Goal: Navigation & Orientation: Find specific page/section

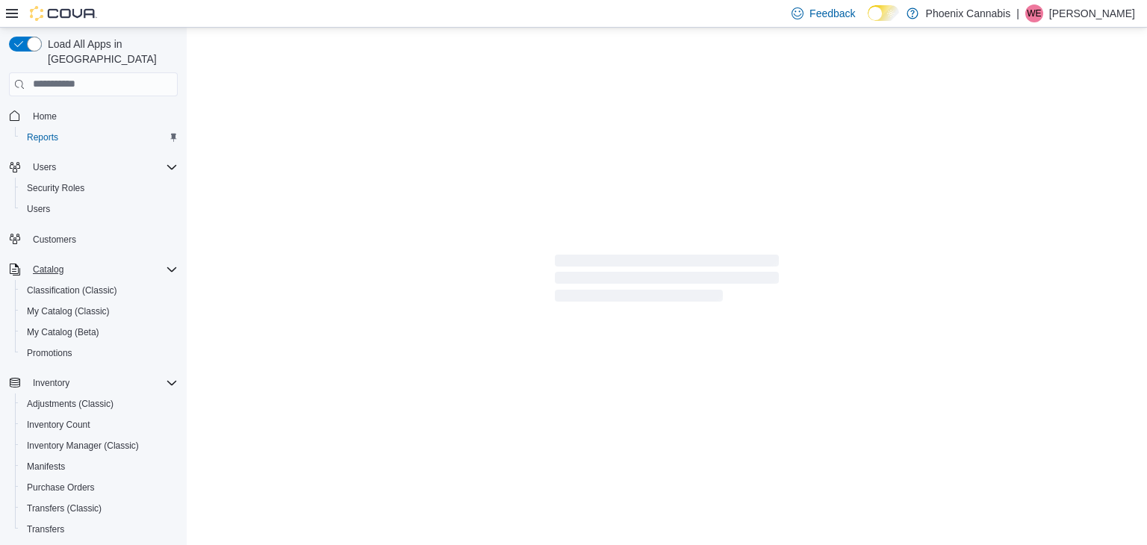
scroll to position [210, 0]
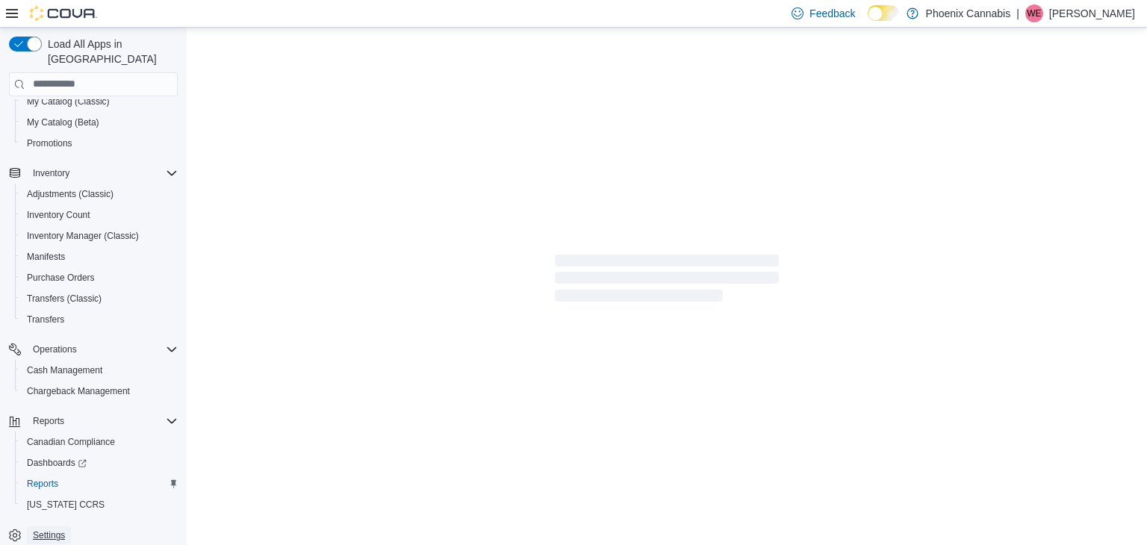
click at [49, 529] on span "Settings" at bounding box center [49, 535] width 32 height 12
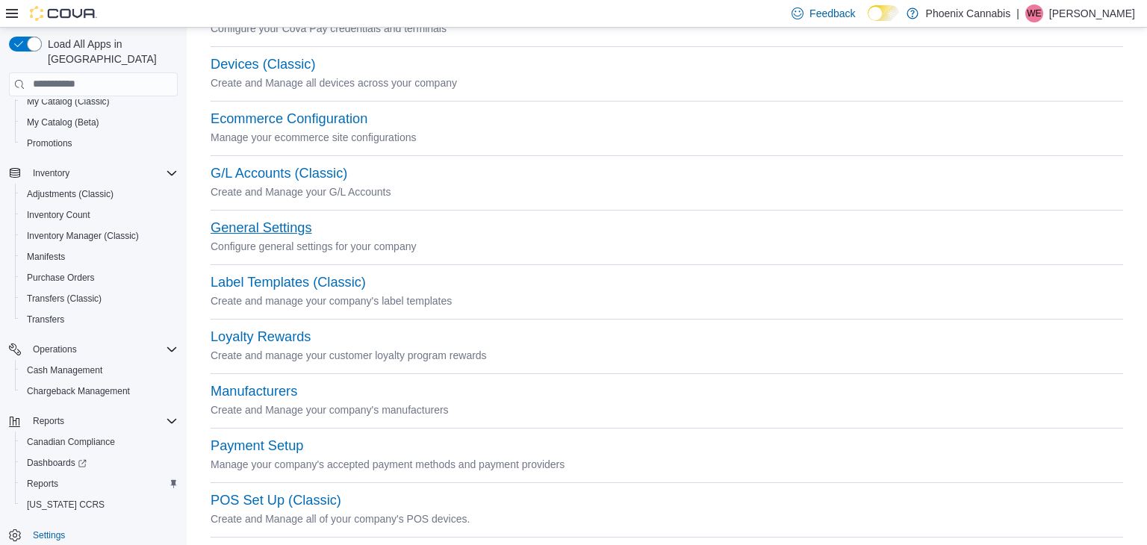
scroll to position [321, 0]
click at [276, 335] on button "Loyalty Rewards" at bounding box center [261, 336] width 100 height 16
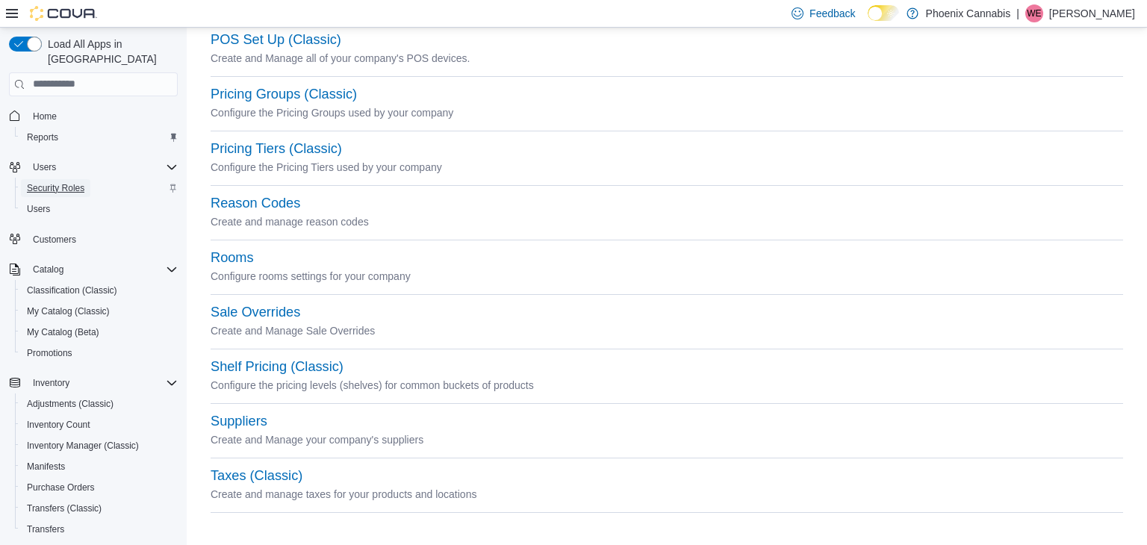
click at [43, 182] on span "Security Roles" at bounding box center [55, 188] width 57 height 12
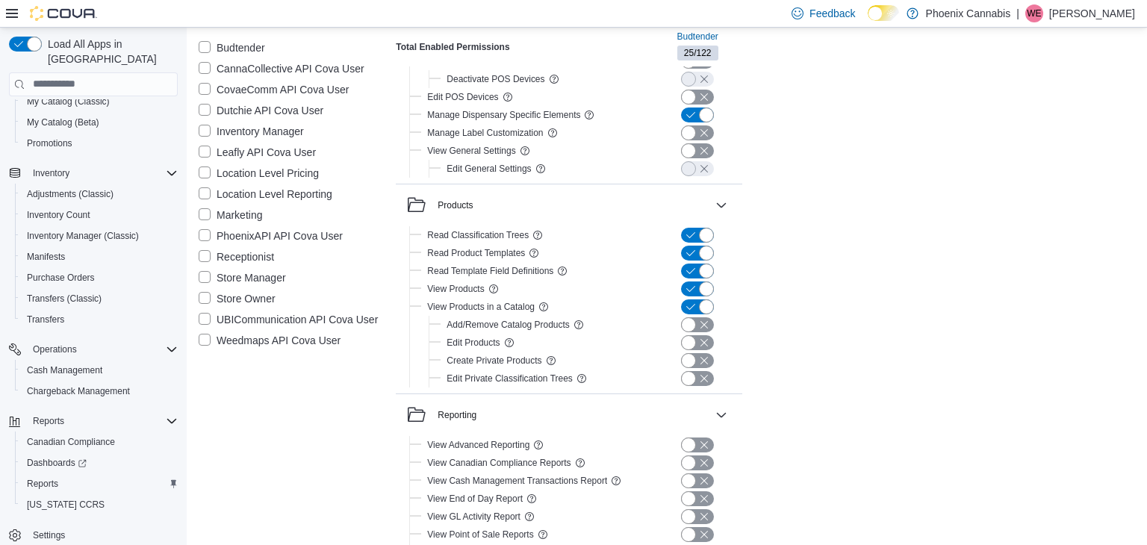
scroll to position [2731, 0]
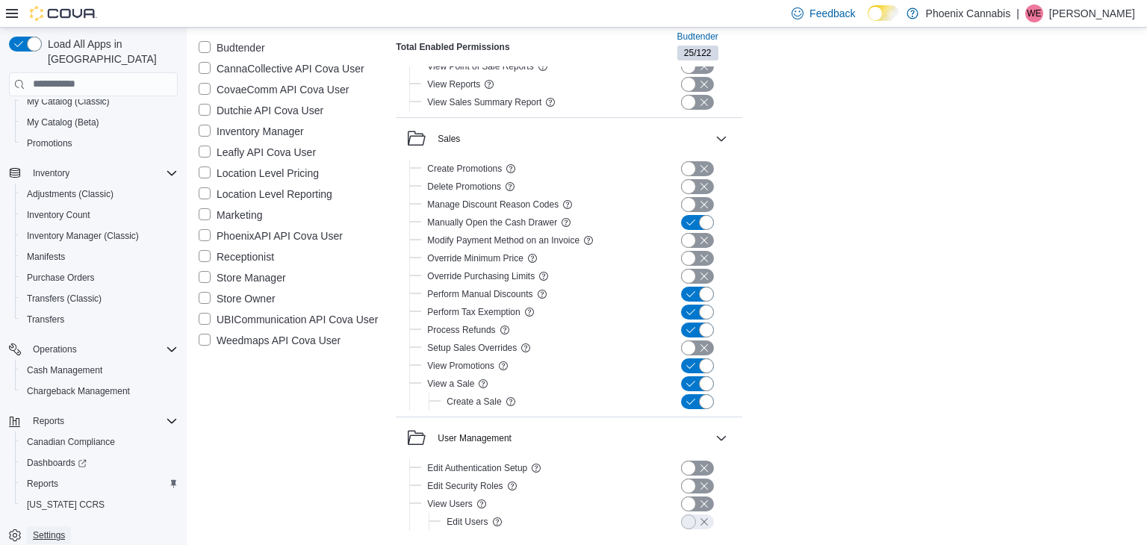
click at [51, 526] on span "Settings" at bounding box center [49, 535] width 32 height 18
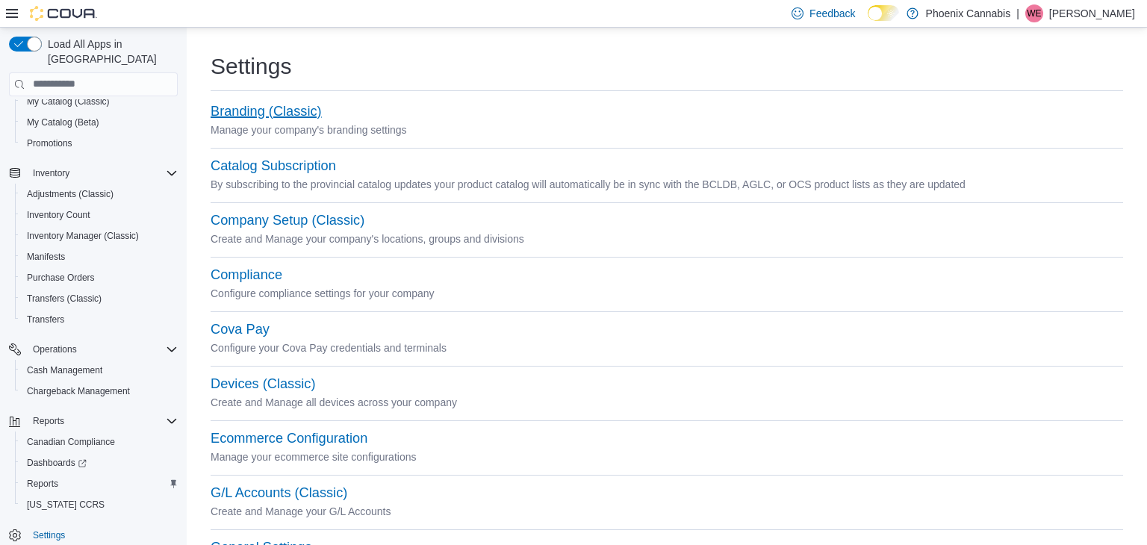
click at [267, 113] on button "Branding (Classic)" at bounding box center [266, 112] width 111 height 16
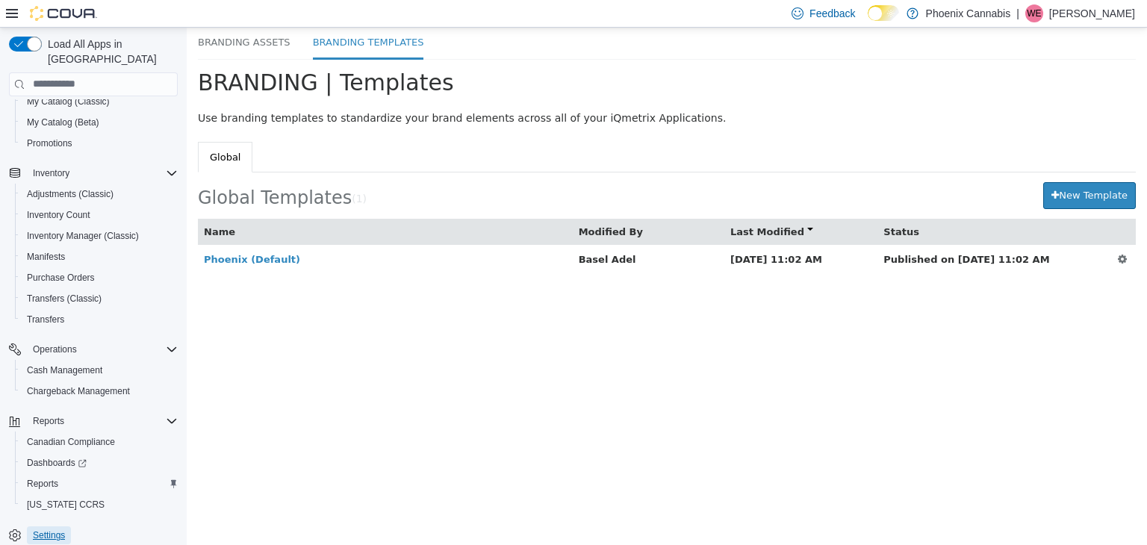
click at [46, 529] on span "Settings" at bounding box center [49, 535] width 32 height 12
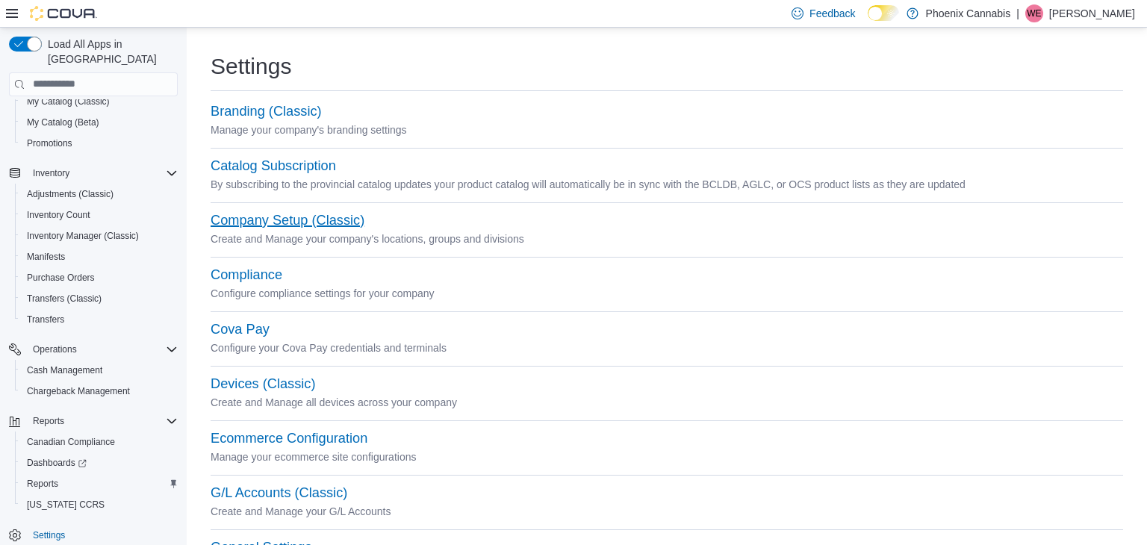
click at [264, 217] on button "Company Setup (Classic)" at bounding box center [288, 221] width 154 height 16
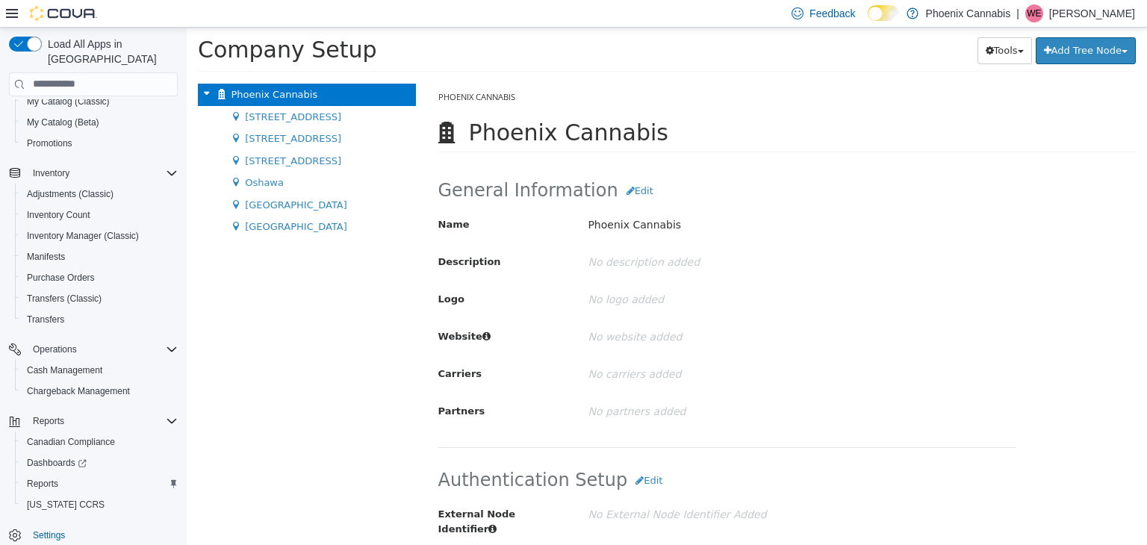
scroll to position [40, 0]
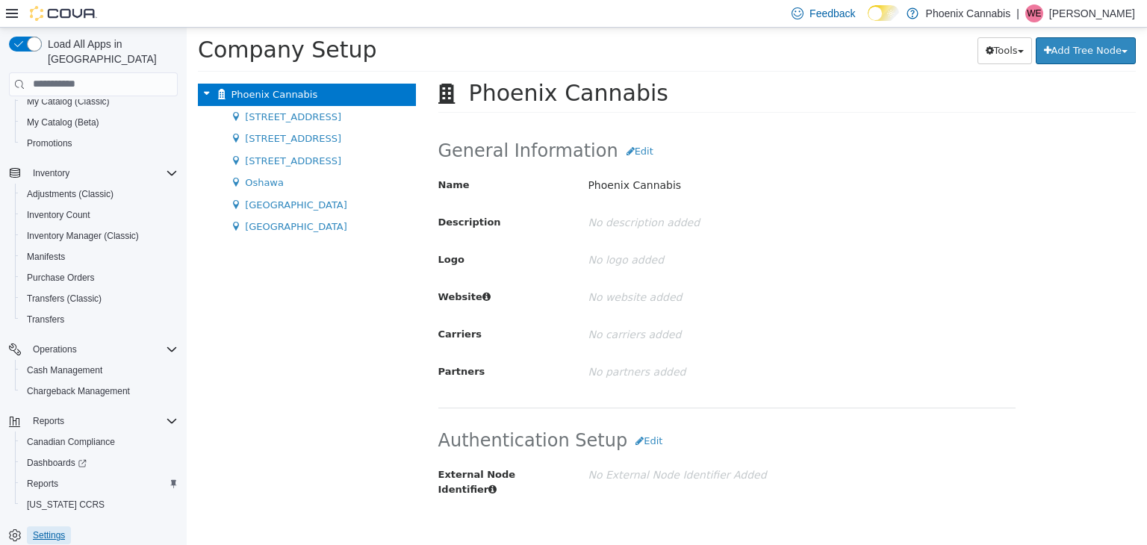
click at [41, 526] on span "Settings" at bounding box center [49, 535] width 32 height 18
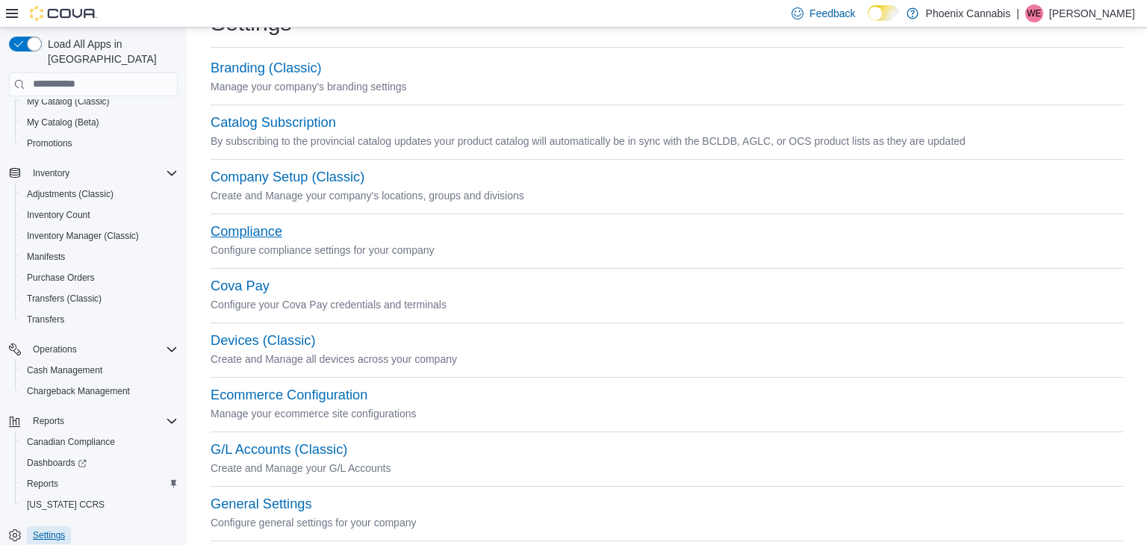
scroll to position [54, 0]
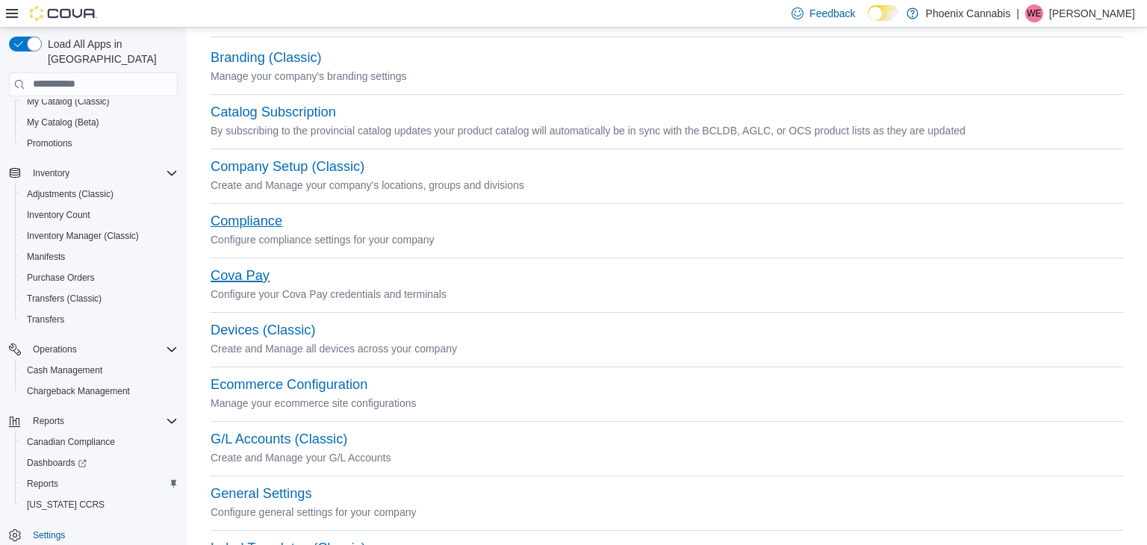
click at [266, 276] on button "Cova Pay" at bounding box center [240, 276] width 59 height 16
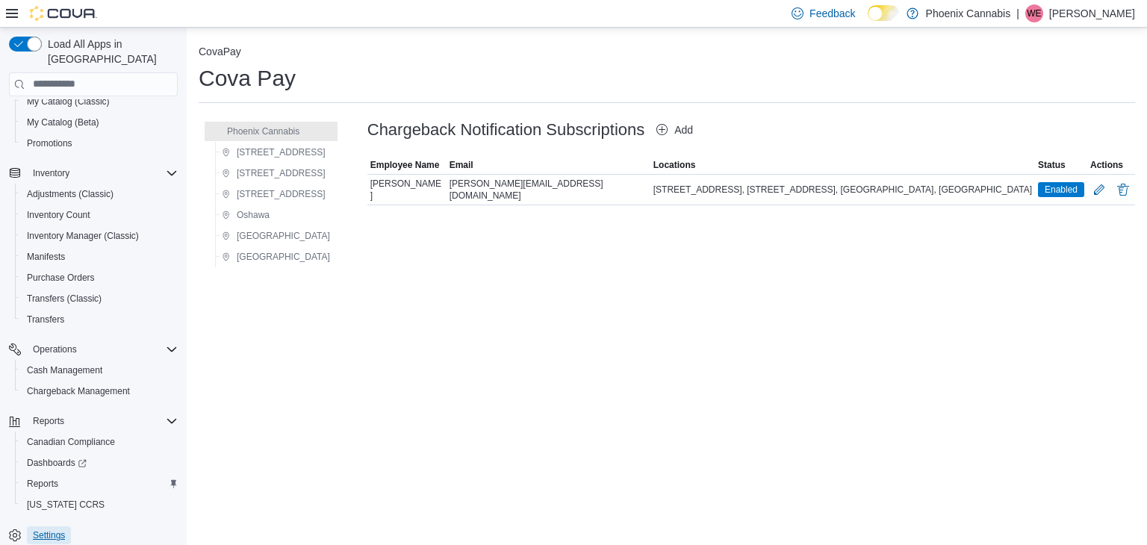
click at [46, 529] on span "Settings" at bounding box center [49, 535] width 32 height 12
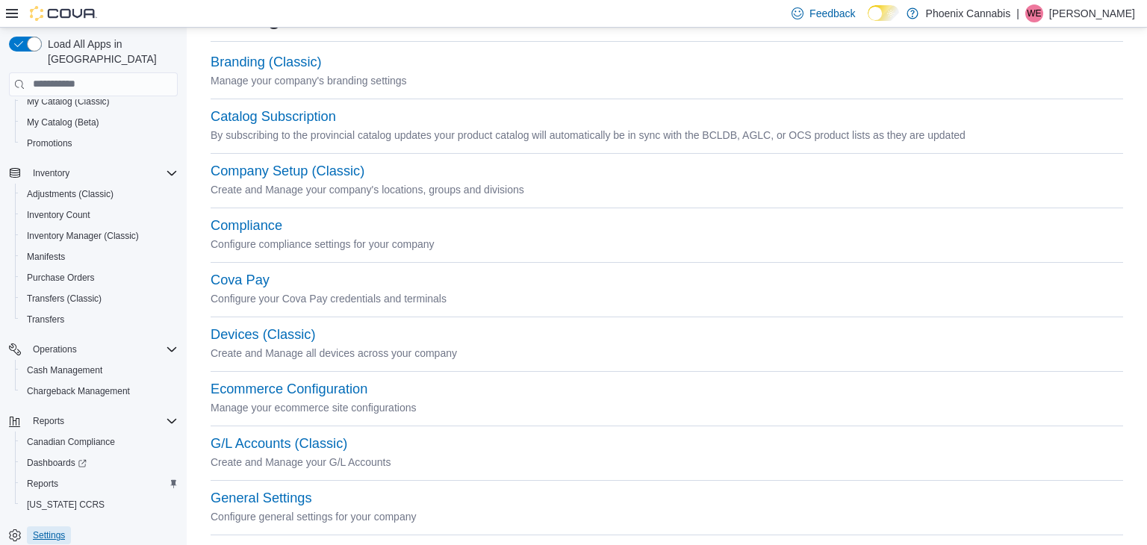
scroll to position [56, 0]
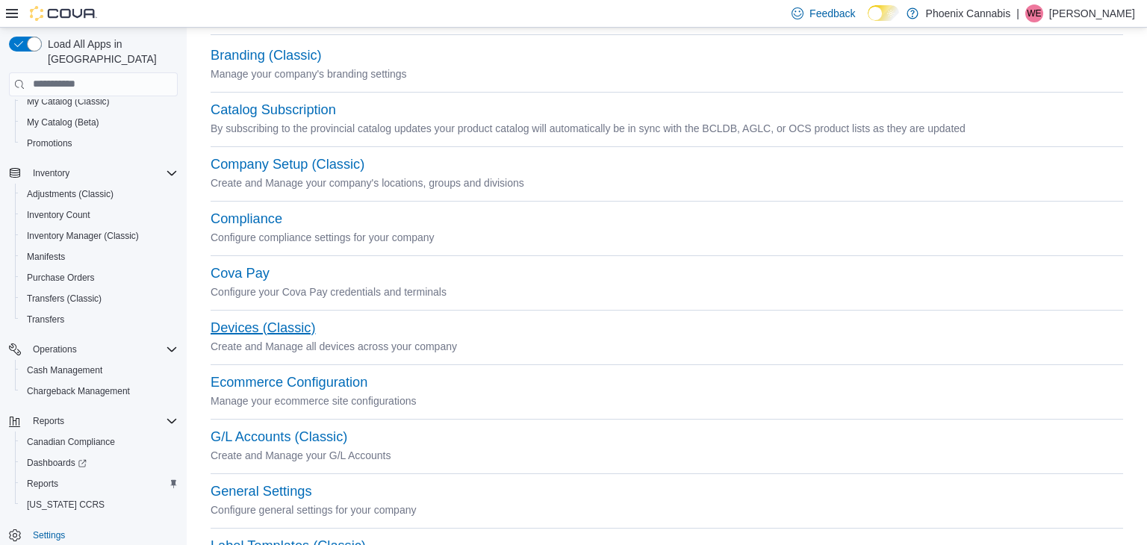
click at [283, 326] on button "Devices (Classic)" at bounding box center [263, 328] width 105 height 16
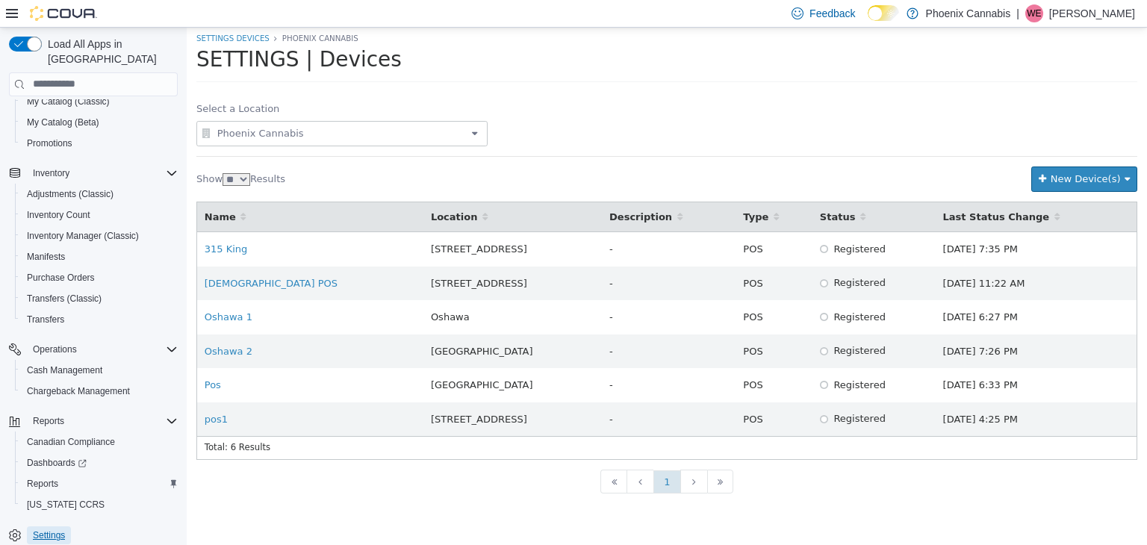
click at [43, 529] on span "Settings" at bounding box center [49, 535] width 32 height 12
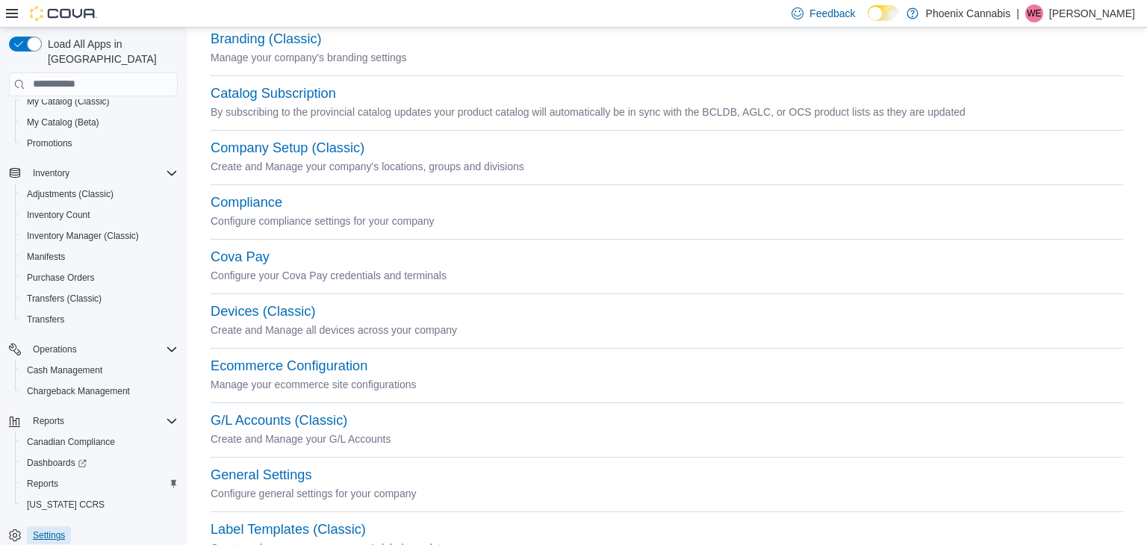
scroll to position [75, 0]
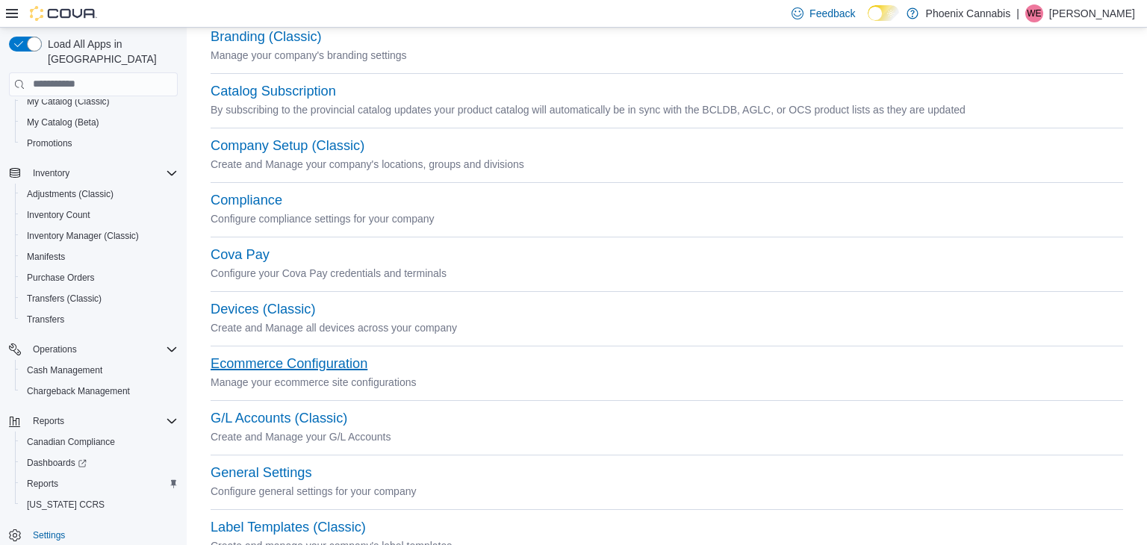
click at [265, 369] on button "Ecommerce Configuration" at bounding box center [289, 364] width 157 height 16
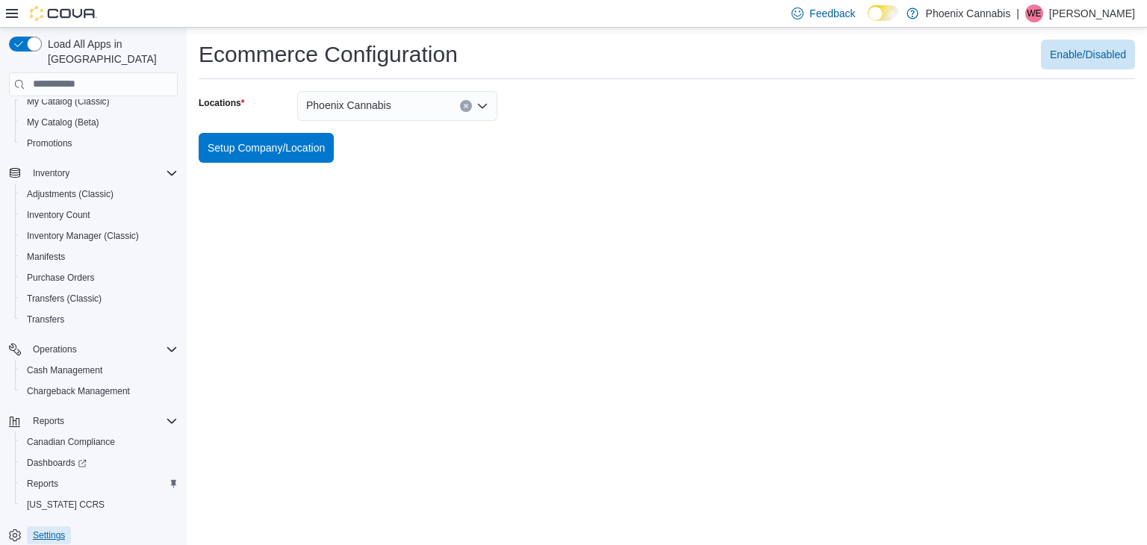
click at [59, 529] on span "Settings" at bounding box center [49, 535] width 32 height 12
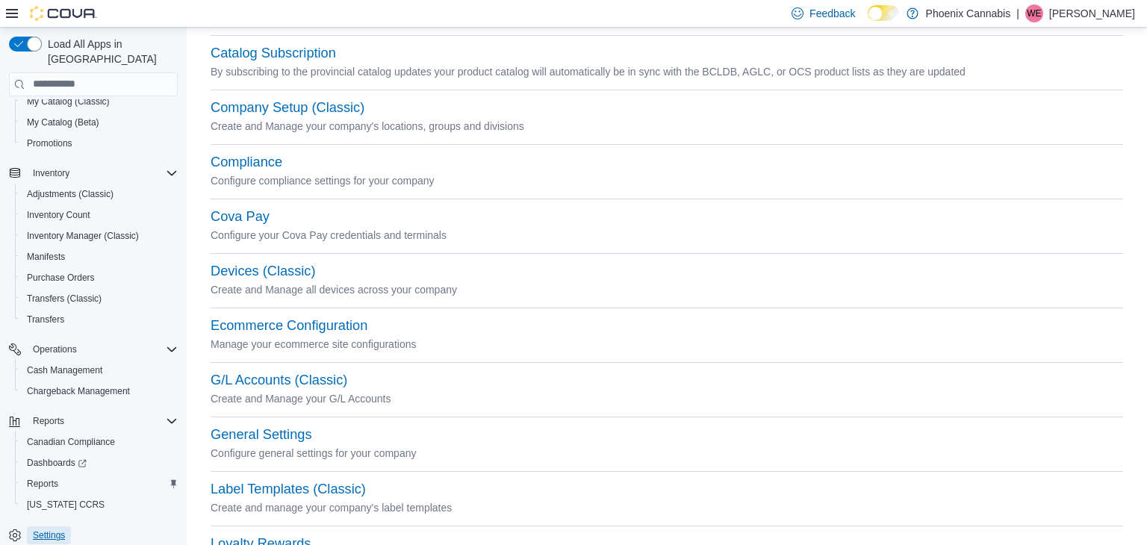
scroll to position [114, 0]
click at [253, 384] on button "G/L Accounts (Classic)" at bounding box center [279, 380] width 137 height 16
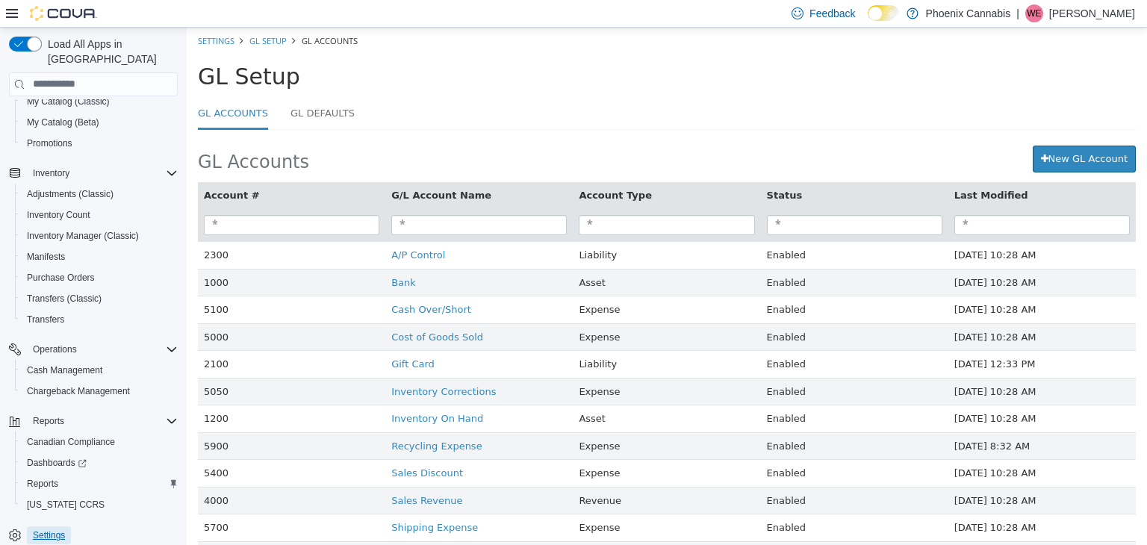
click at [55, 529] on span "Settings" at bounding box center [49, 535] width 32 height 12
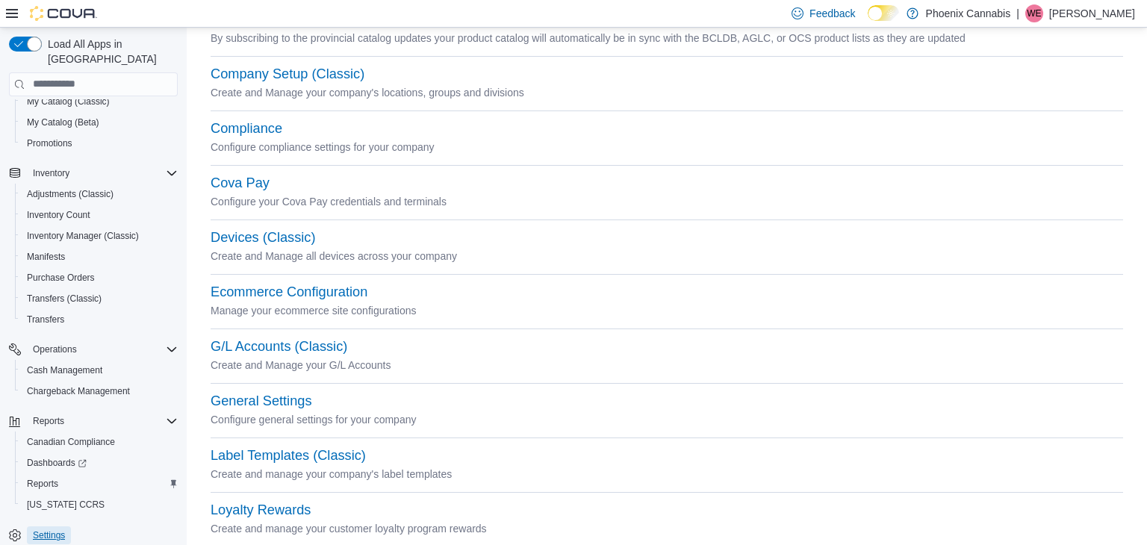
scroll to position [148, 0]
click at [260, 402] on button "General Settings" at bounding box center [261, 400] width 101 height 16
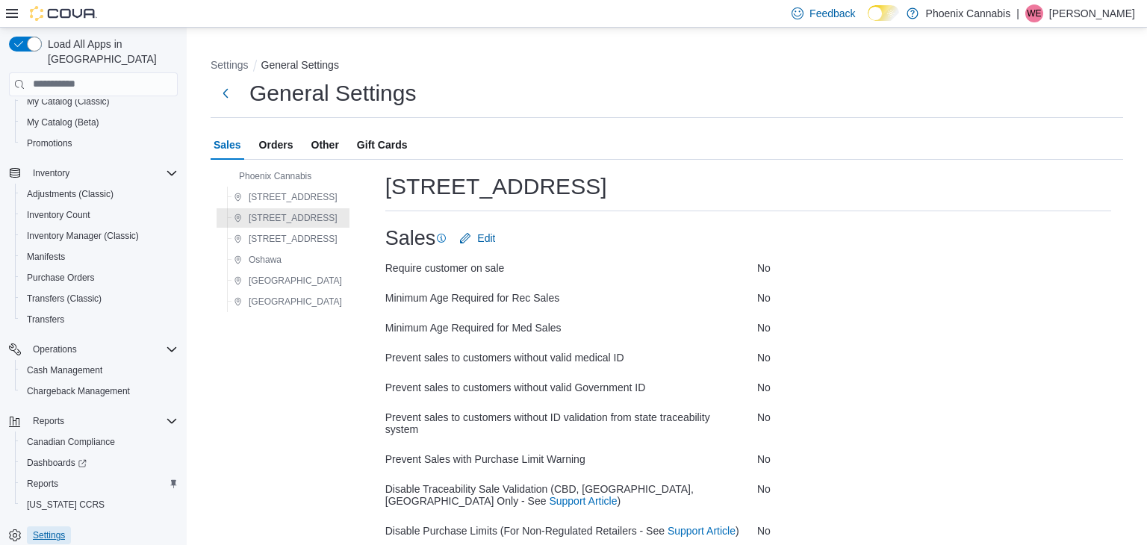
click at [49, 529] on span "Settings" at bounding box center [49, 535] width 32 height 12
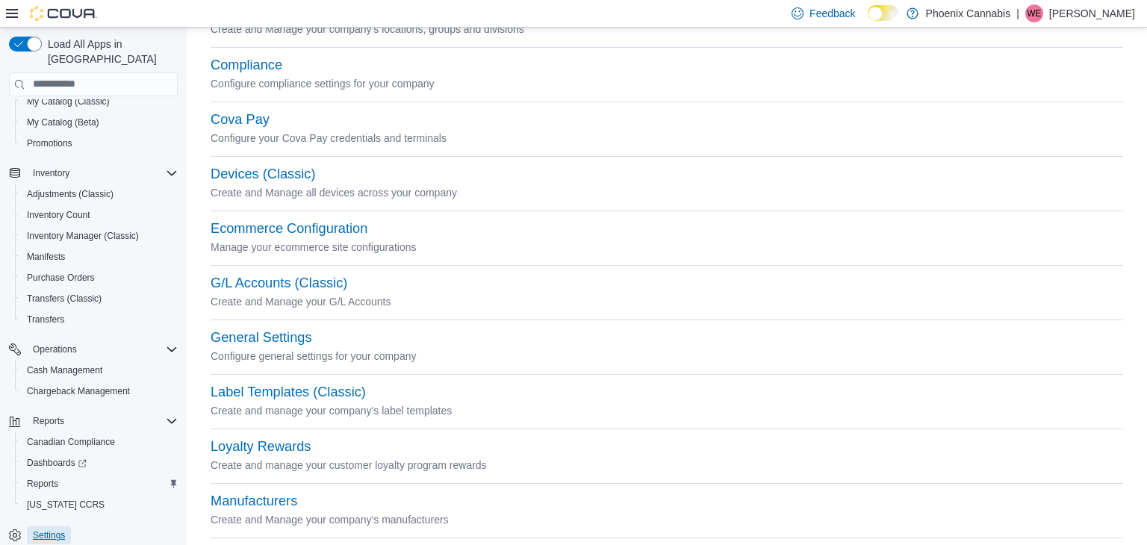
scroll to position [214, 0]
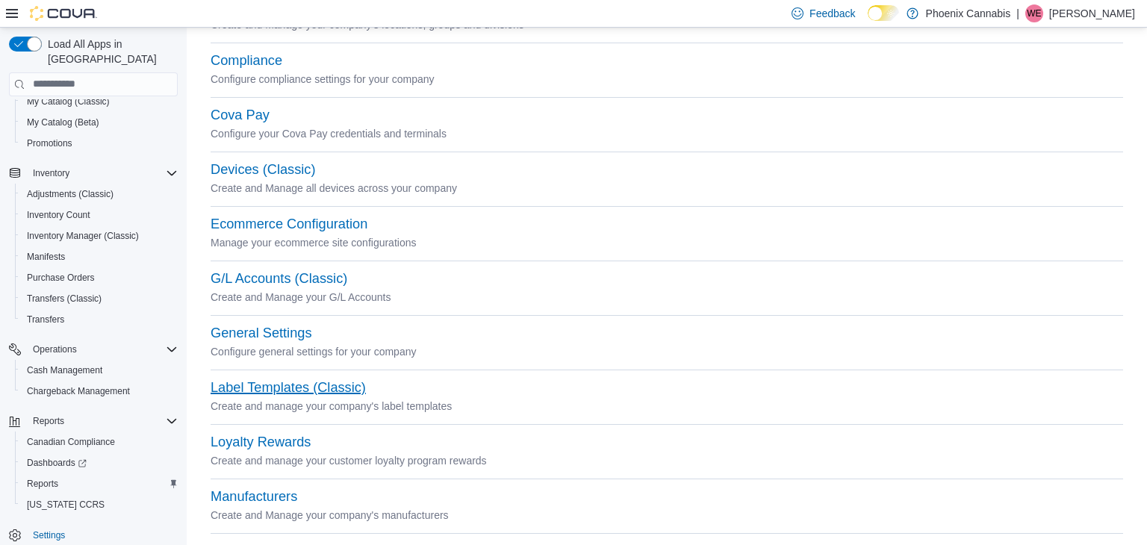
click at [335, 389] on button "Label Templates (Classic)" at bounding box center [288, 388] width 155 height 16
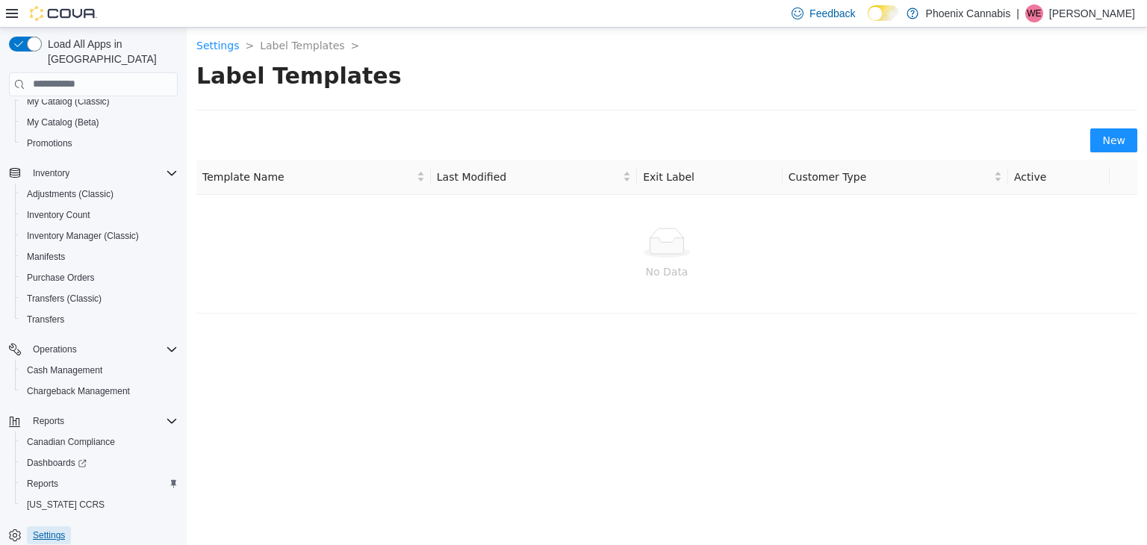
click at [49, 529] on span "Settings" at bounding box center [49, 535] width 32 height 12
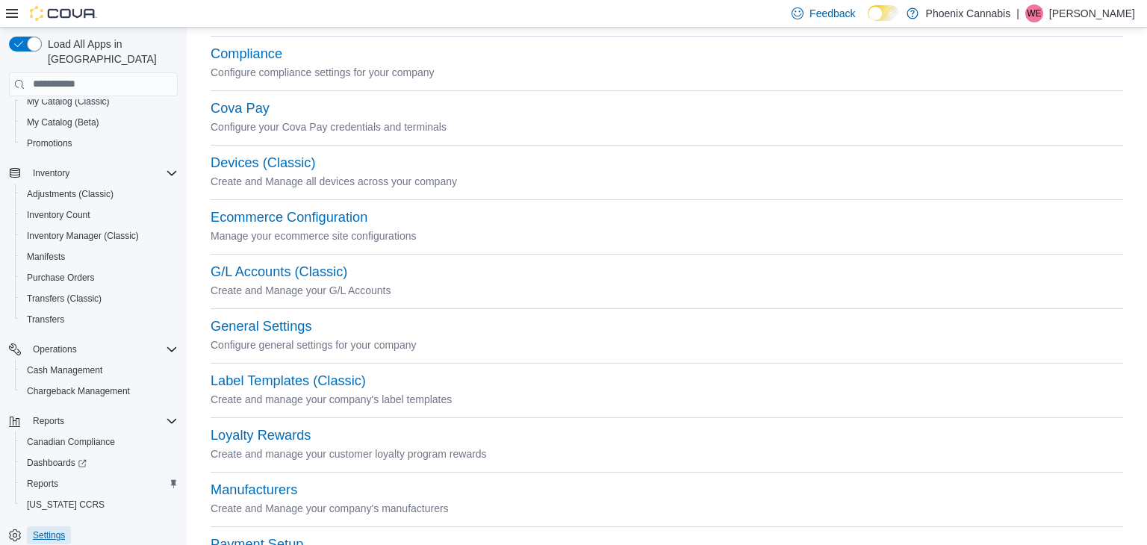
scroll to position [227, 0]
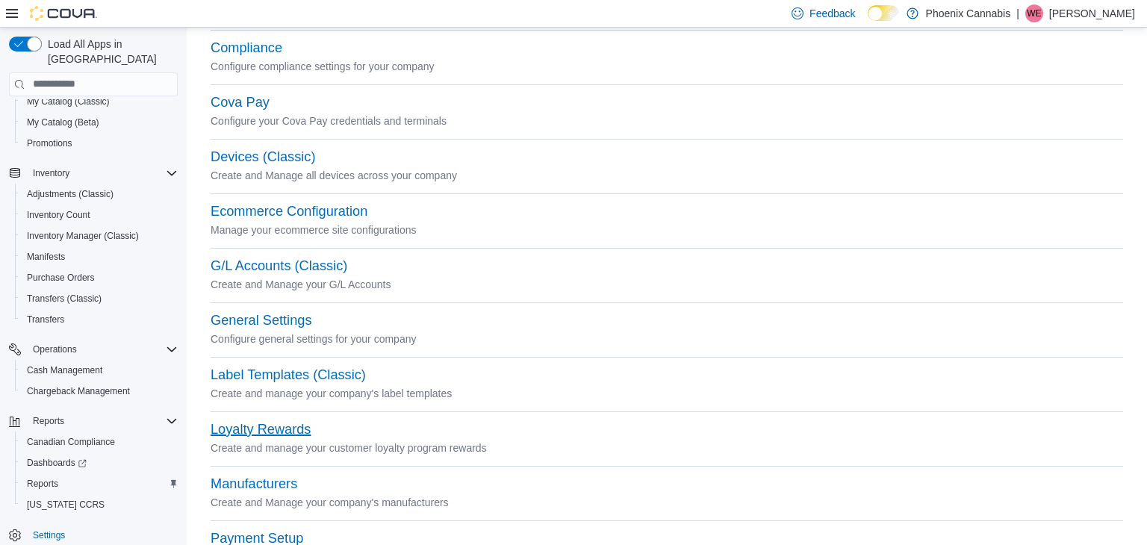
click at [285, 426] on button "Loyalty Rewards" at bounding box center [261, 430] width 100 height 16
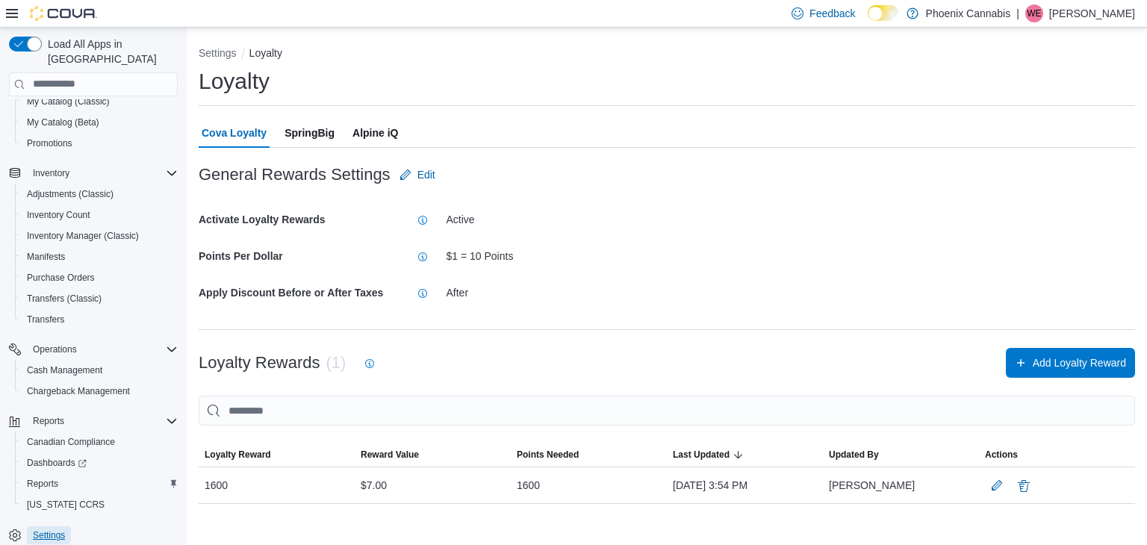
click at [63, 529] on span "Settings" at bounding box center [49, 535] width 32 height 12
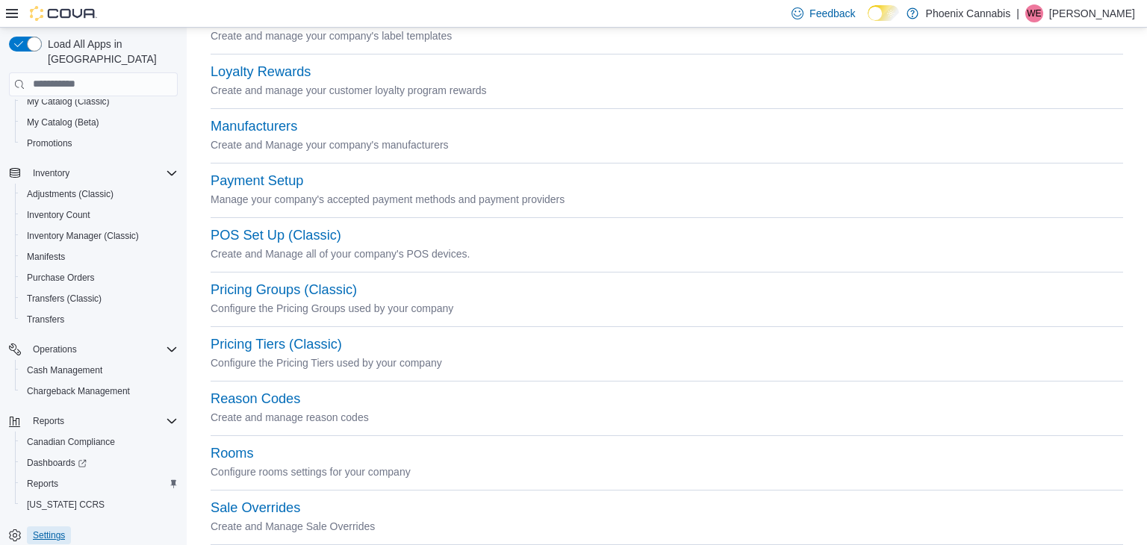
scroll to position [587, 0]
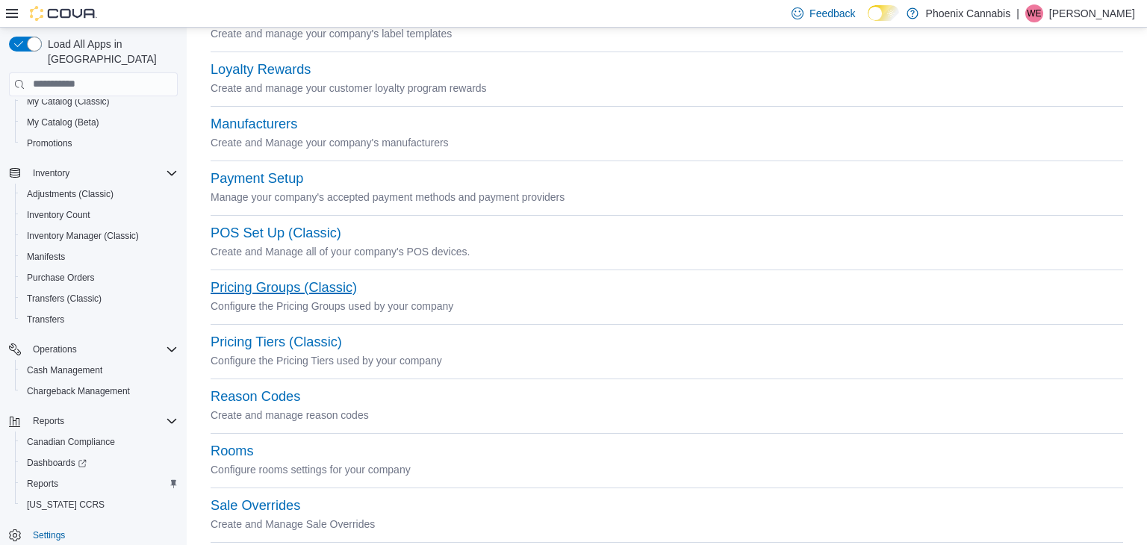
click at [286, 290] on button "Pricing Groups (Classic)" at bounding box center [284, 288] width 146 height 16
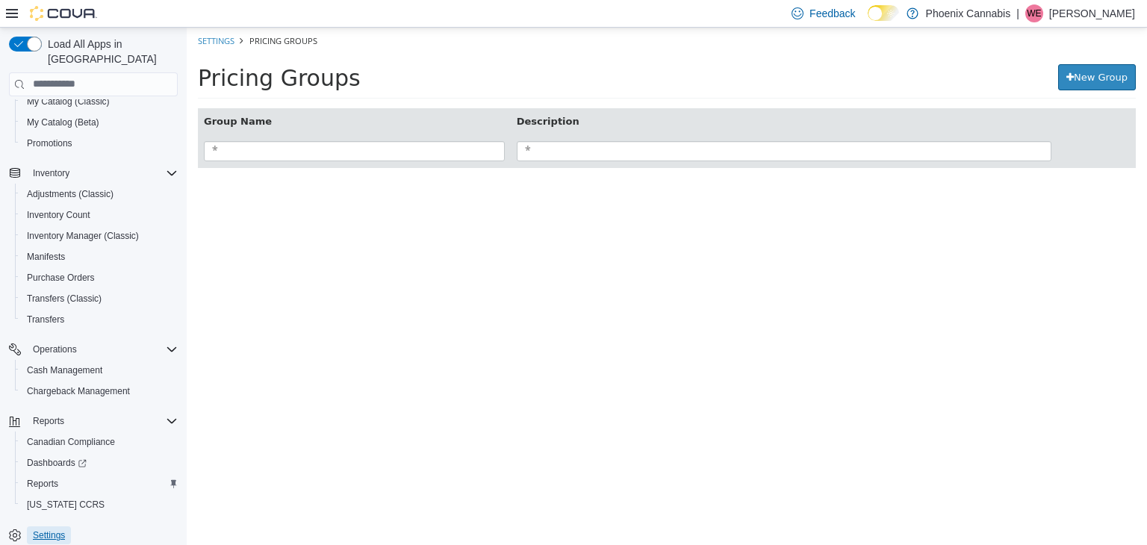
click at [46, 529] on span "Settings" at bounding box center [49, 535] width 32 height 12
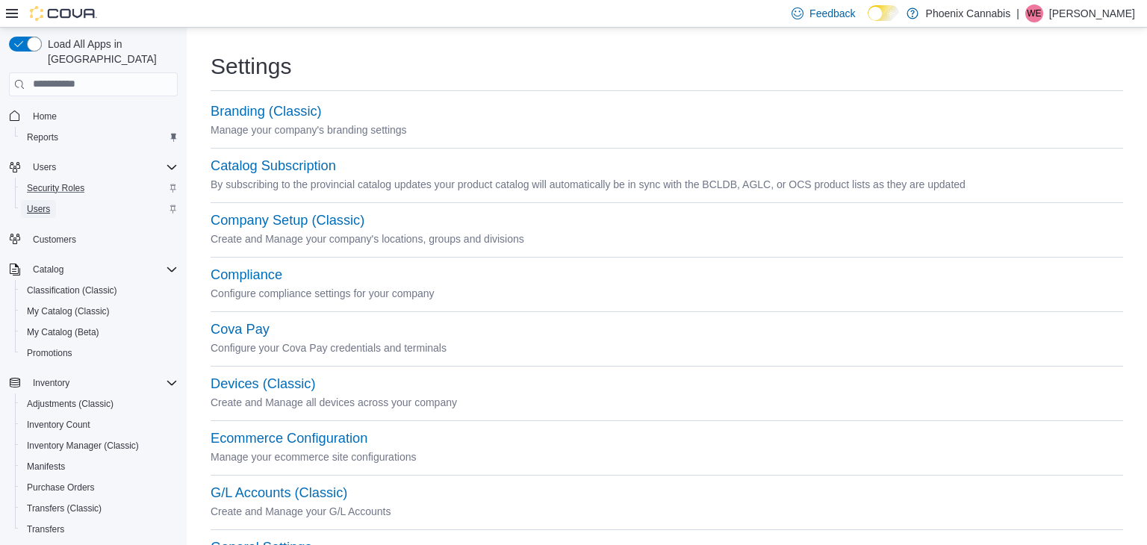
click at [49, 203] on span "Users" at bounding box center [38, 209] width 23 height 12
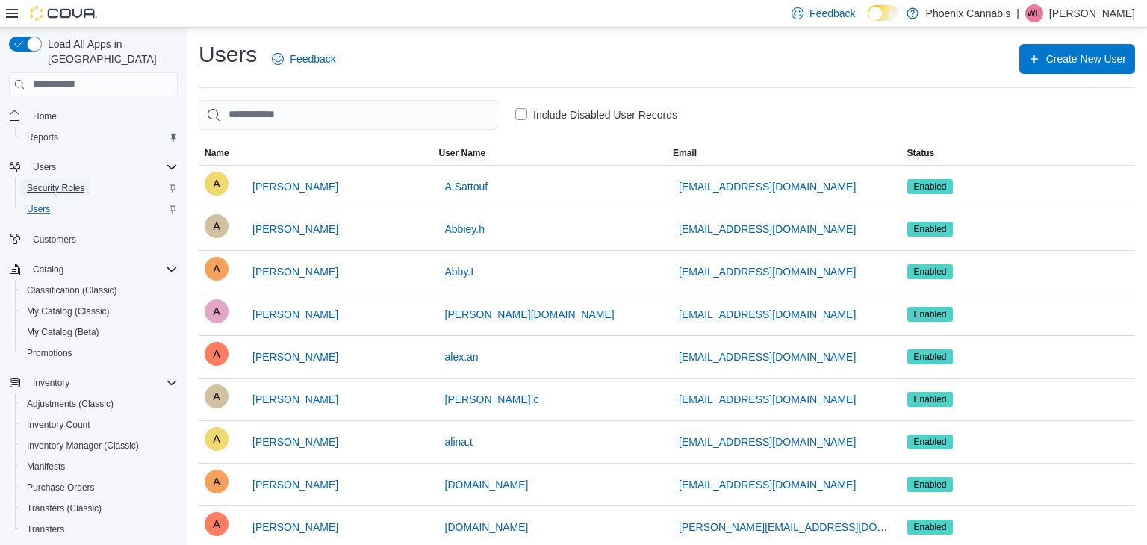
click at [80, 182] on span "Security Roles" at bounding box center [55, 188] width 57 height 12
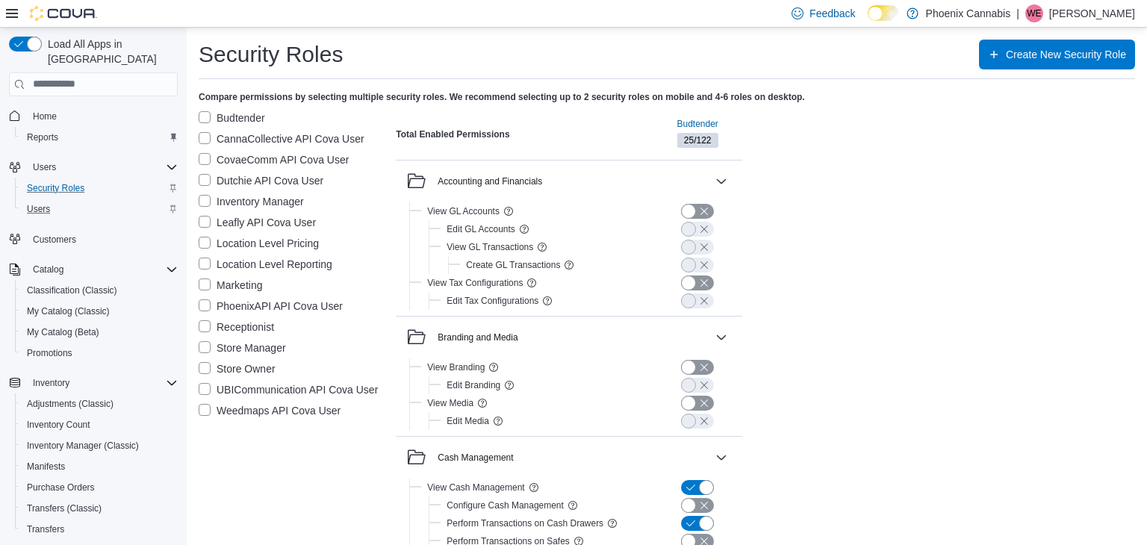
scroll to position [2731, 0]
